Goal: Task Accomplishment & Management: Manage account settings

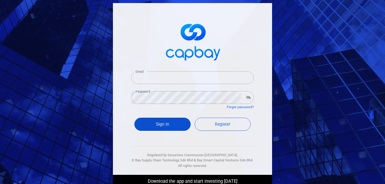
type input "[EMAIL_ADDRESS][DOMAIN_NAME]"
click at [161, 124] on button "Sign In" at bounding box center [162, 124] width 56 height 13
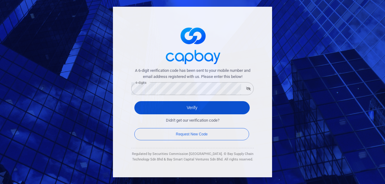
click at [155, 112] on button "Verify" at bounding box center [191, 107] width 115 height 13
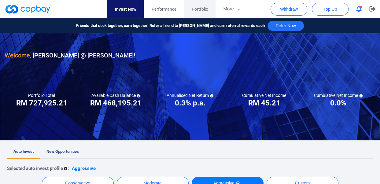
click at [199, 7] on span "Portfolio" at bounding box center [199, 9] width 17 height 7
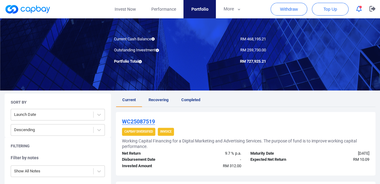
scroll to position [49, 0]
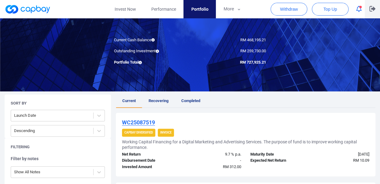
click at [375, 8] on icon "button" at bounding box center [372, 9] width 6 height 6
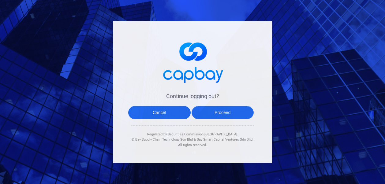
click at [228, 112] on button "Proceed" at bounding box center [222, 112] width 62 height 13
